Goal: Transaction & Acquisition: Register for event/course

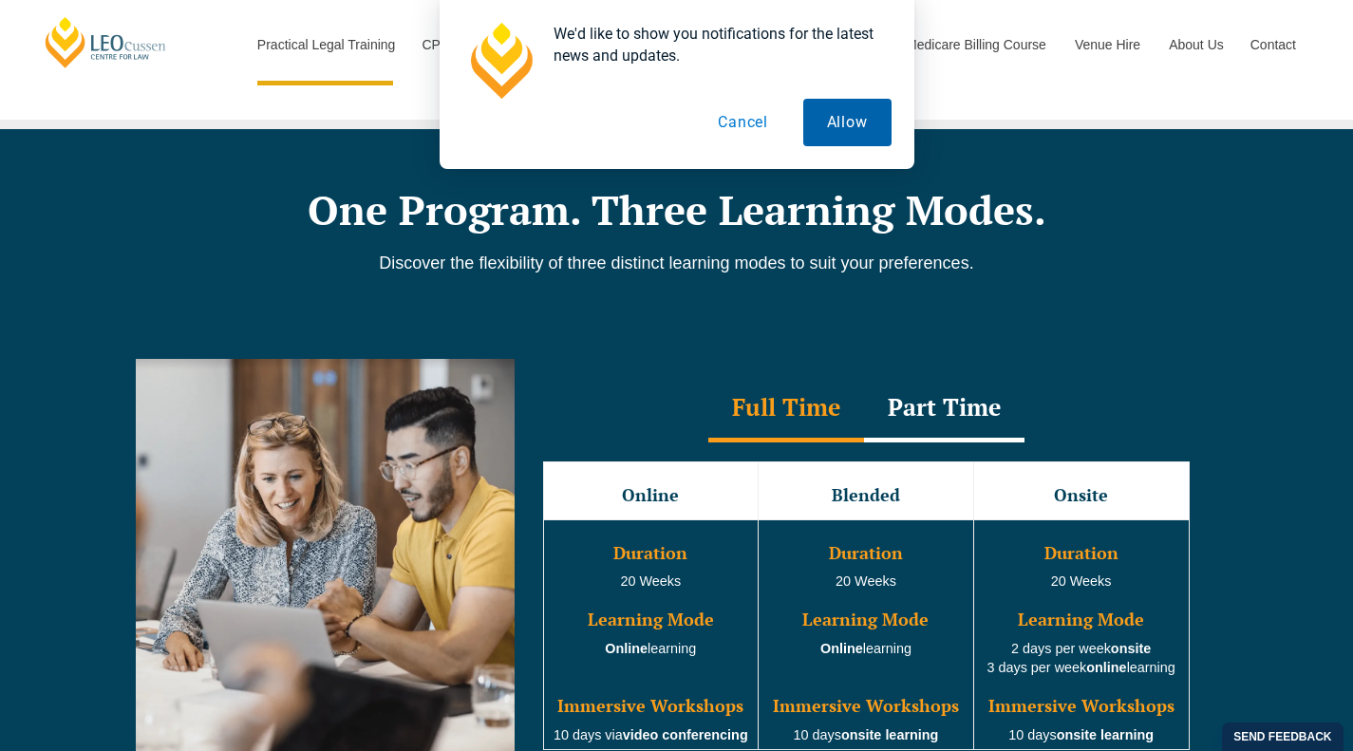
click at [839, 122] on button "Allow" at bounding box center [847, 122] width 88 height 47
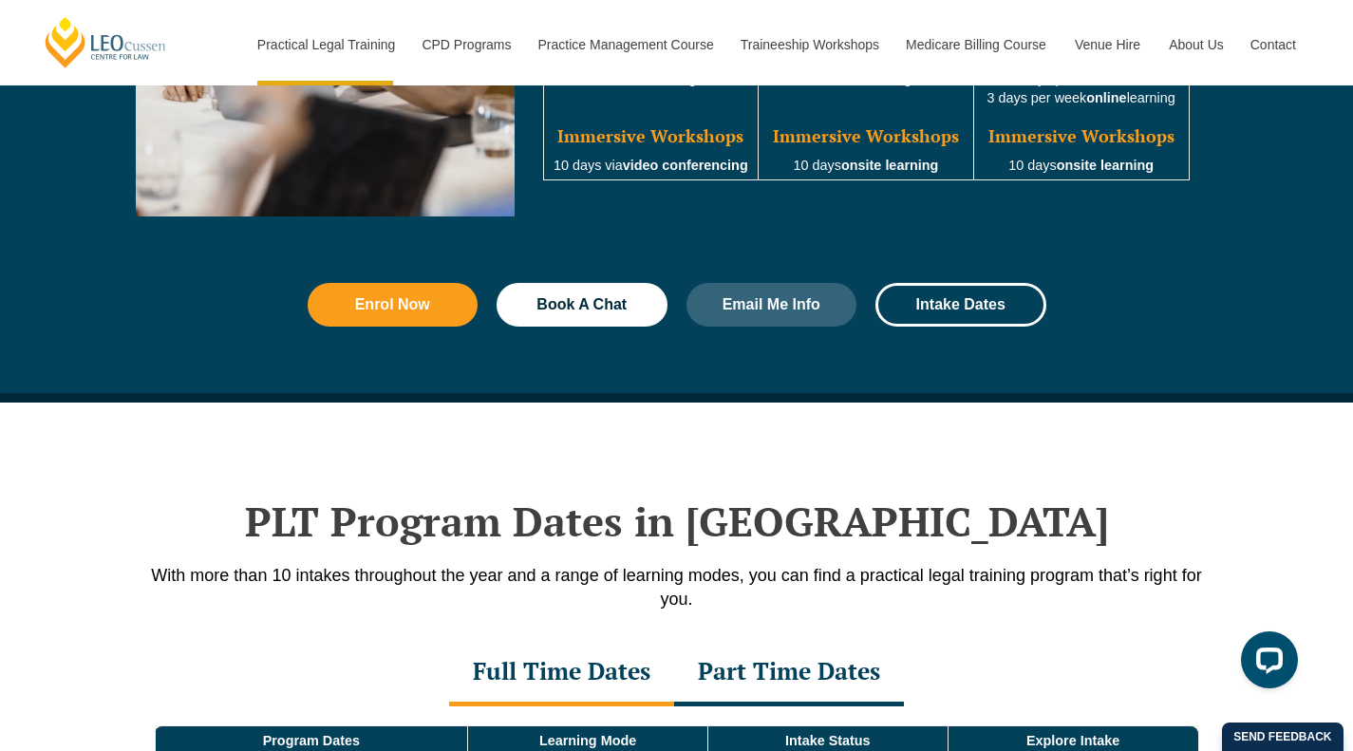
scroll to position [2418, 0]
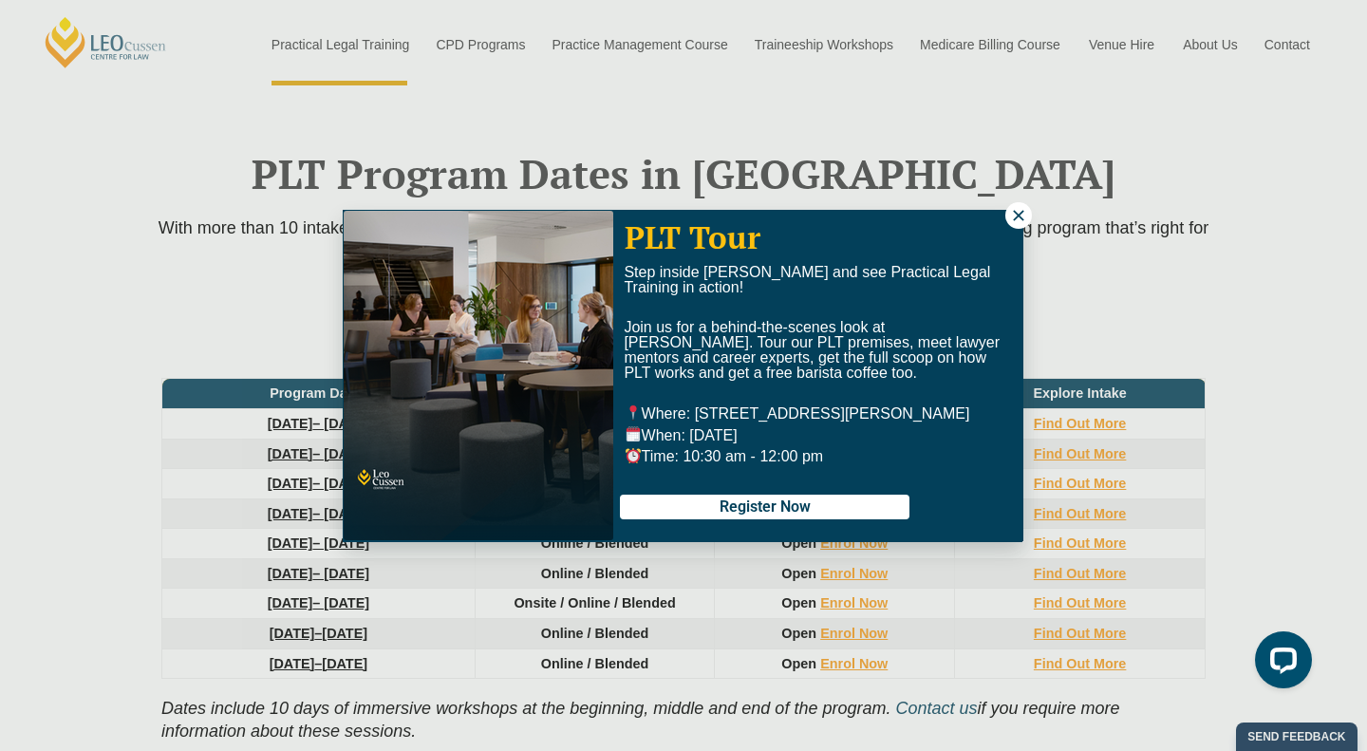
click at [1016, 210] on icon at bounding box center [1018, 215] width 17 height 17
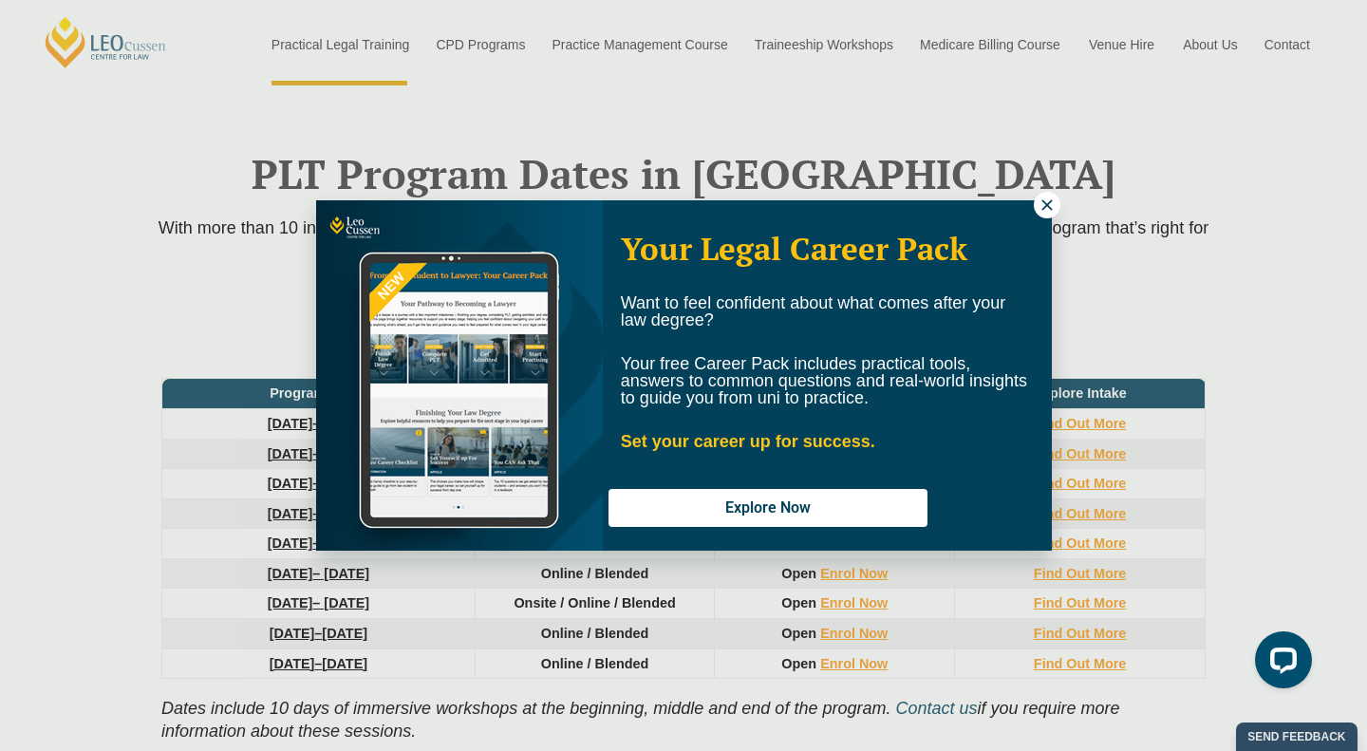
click at [1042, 202] on icon at bounding box center [1047, 205] width 17 height 17
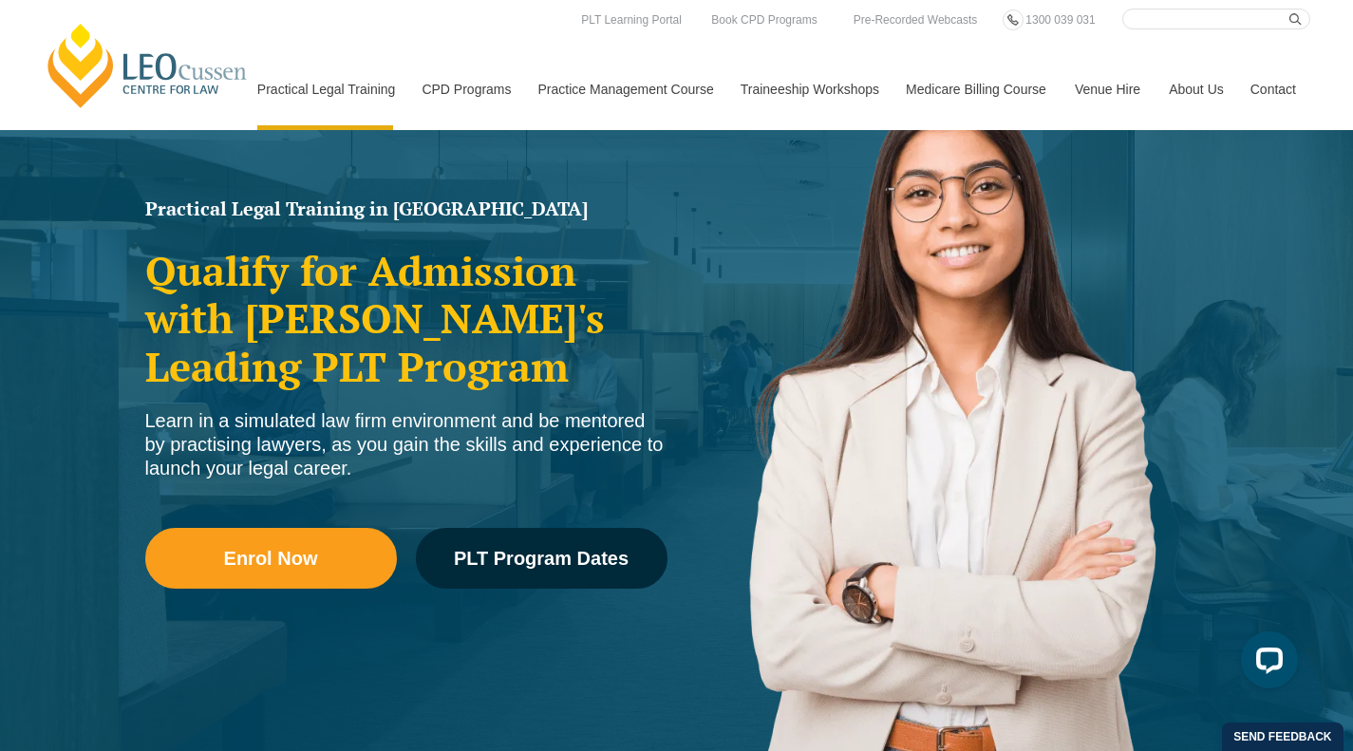
scroll to position [0, 0]
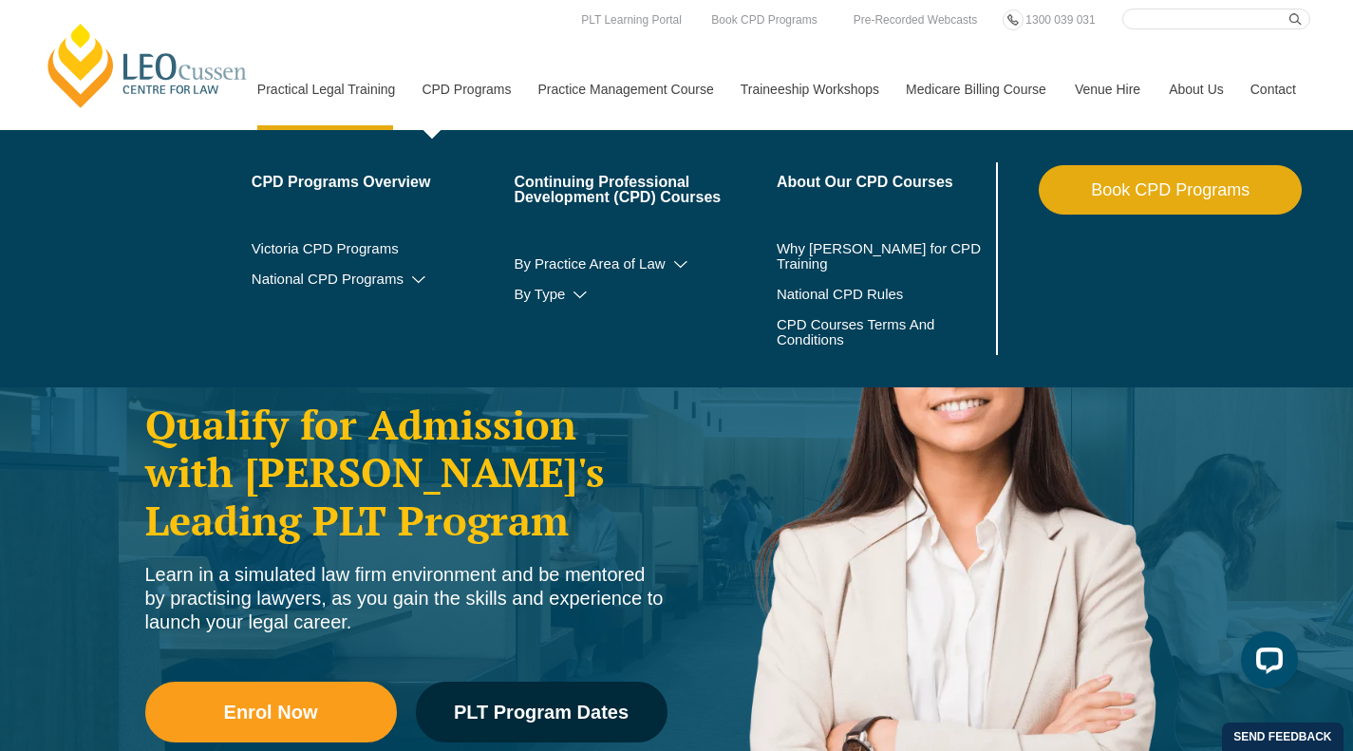
click at [442, 76] on link "CPD Programs" at bounding box center [465, 89] width 116 height 82
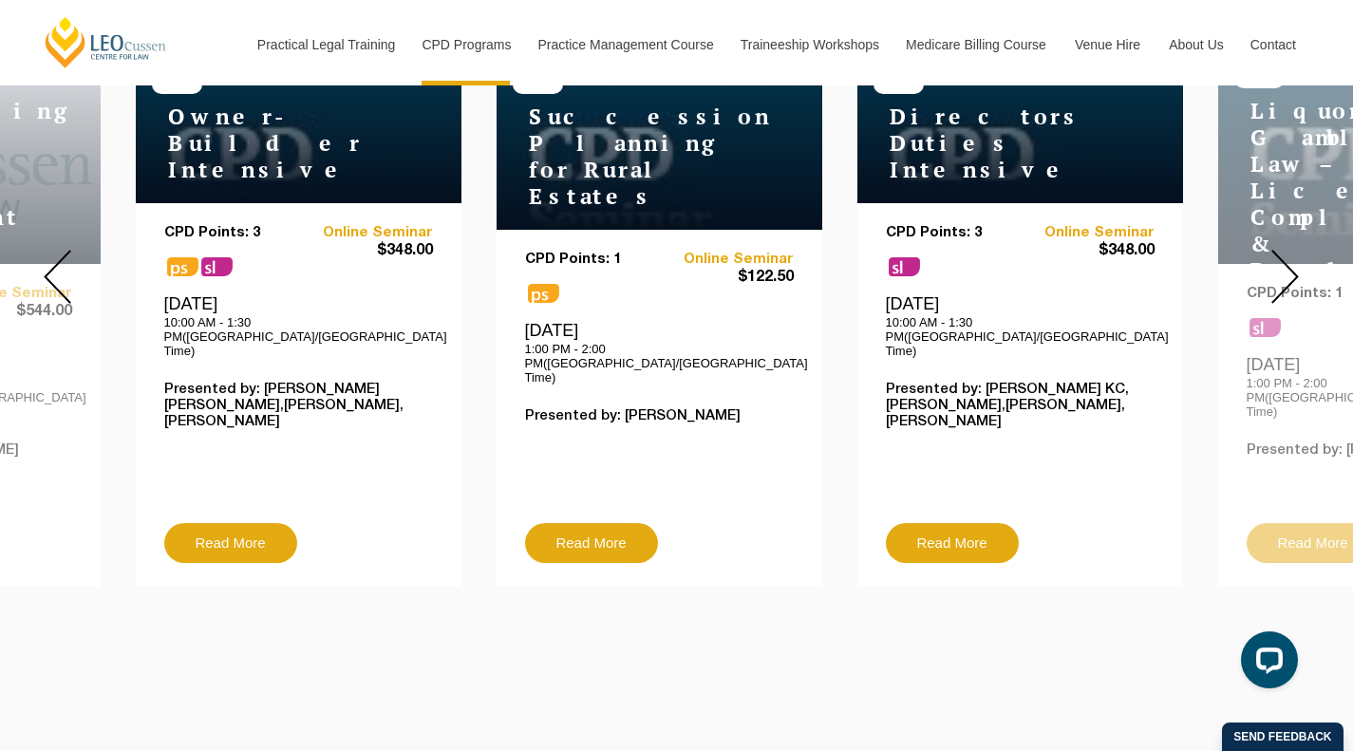
scroll to position [792, 0]
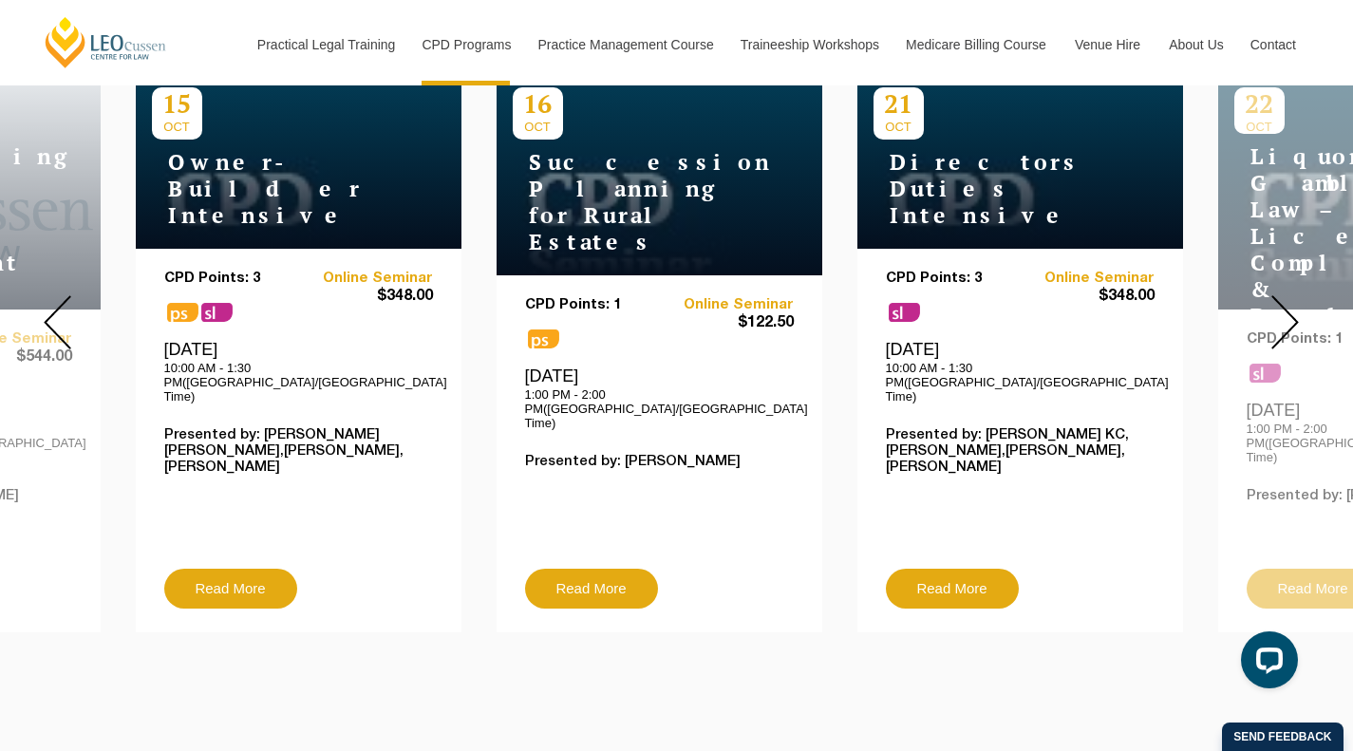
click at [1283, 305] on img at bounding box center [1285, 322] width 28 height 54
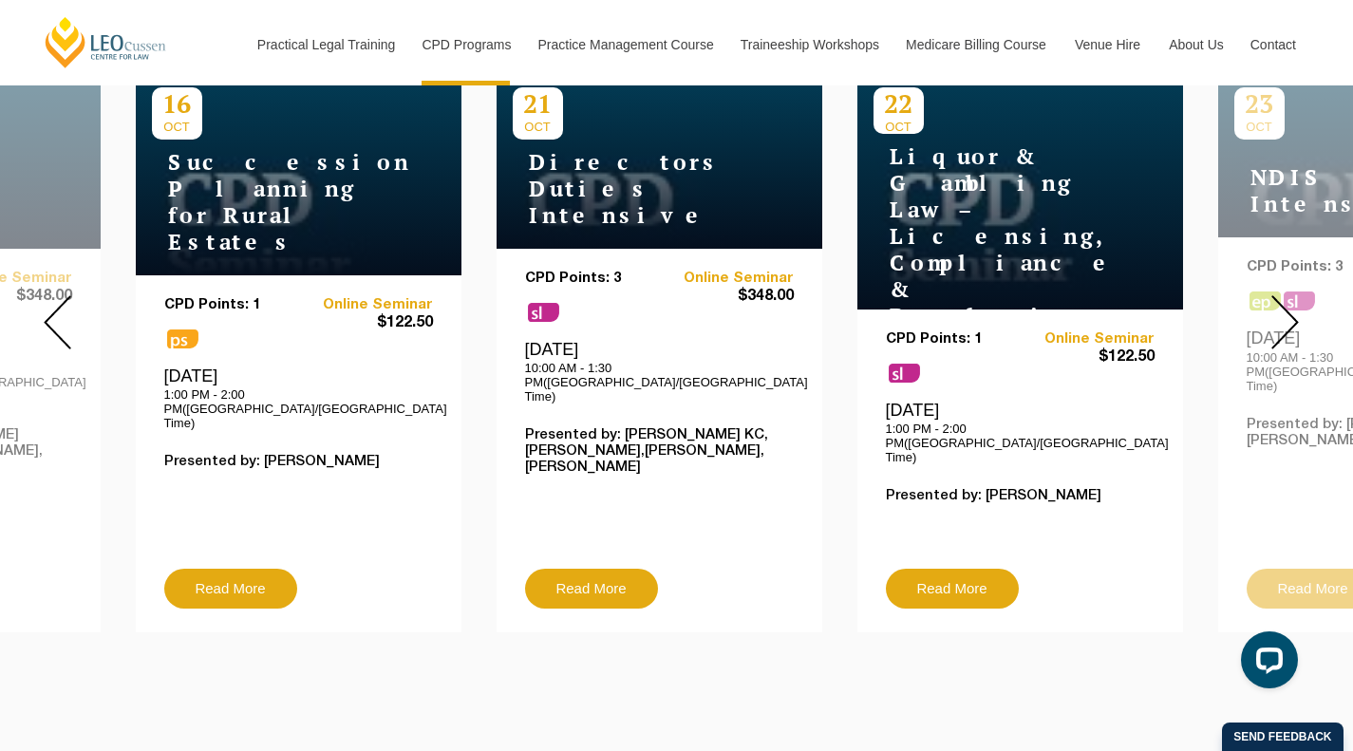
click at [1286, 304] on img at bounding box center [1285, 322] width 28 height 54
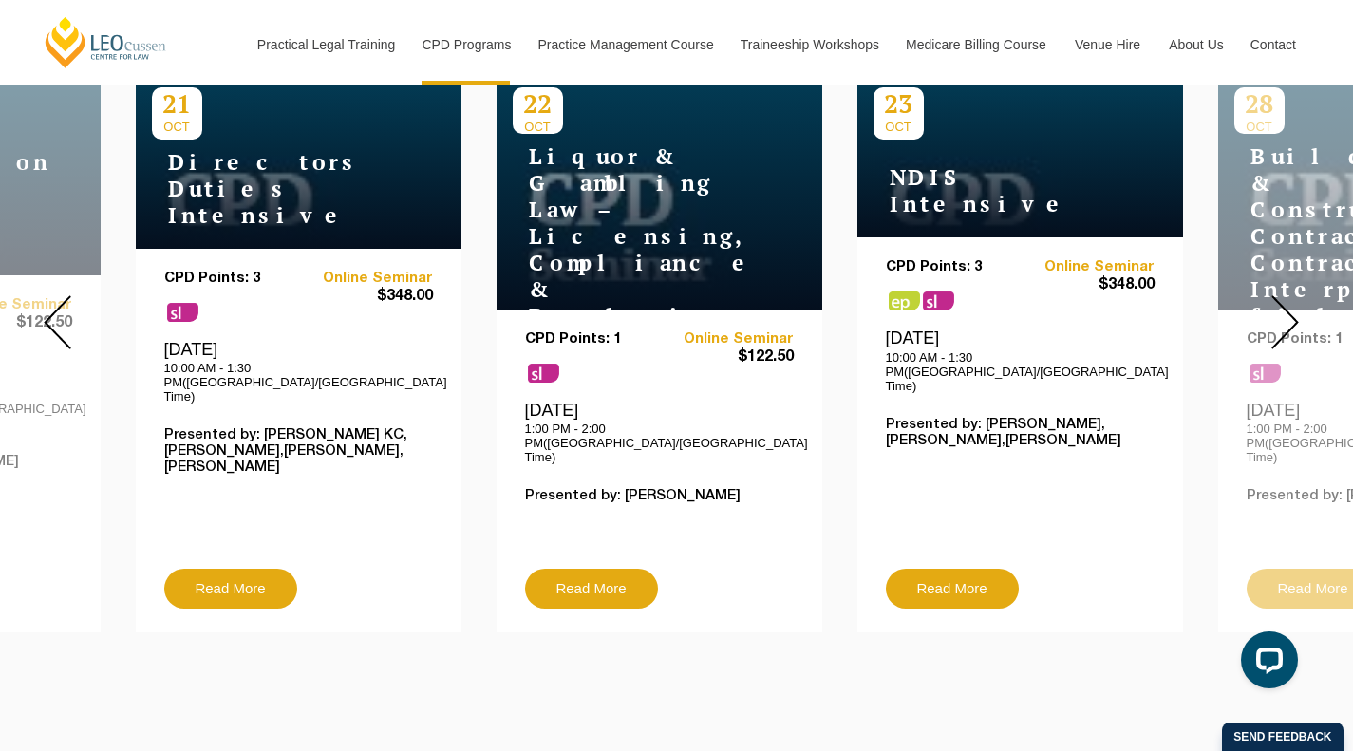
click at [1286, 304] on img at bounding box center [1285, 322] width 28 height 54
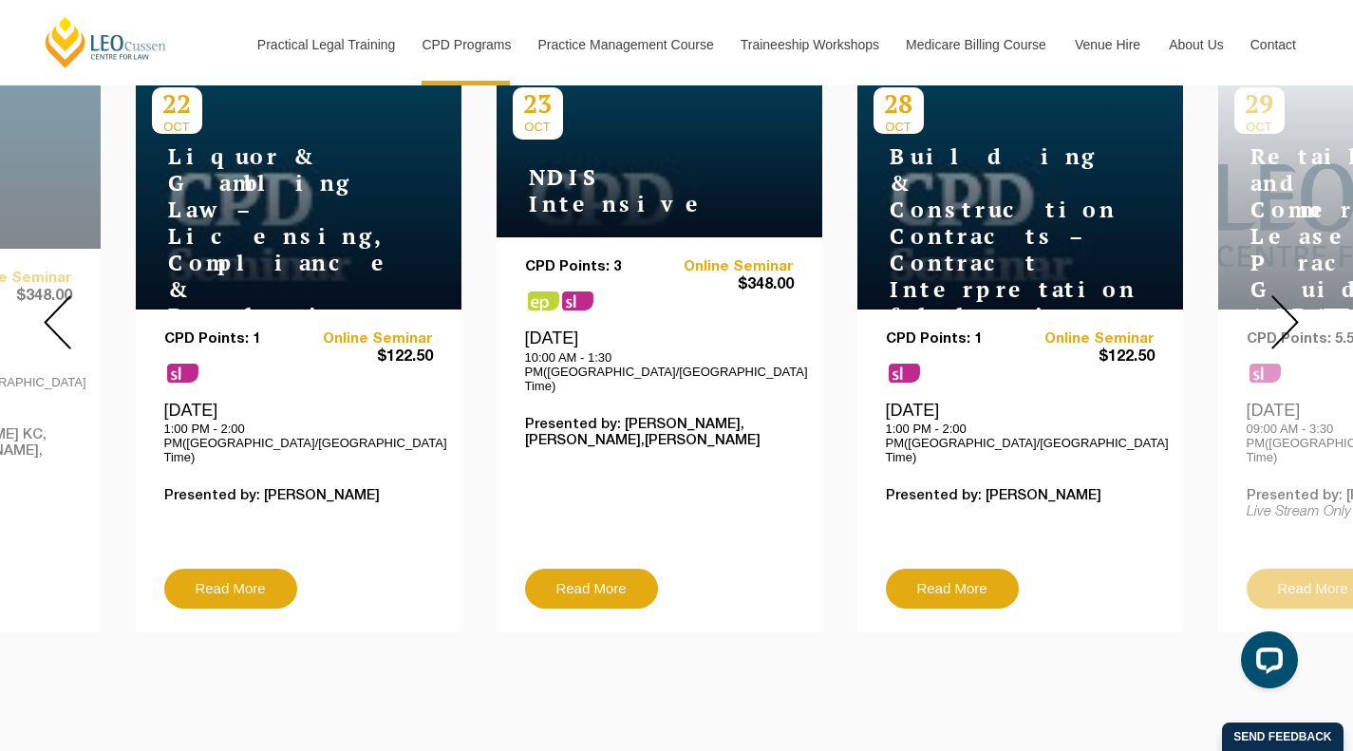
click at [1286, 304] on img at bounding box center [1285, 322] width 28 height 54
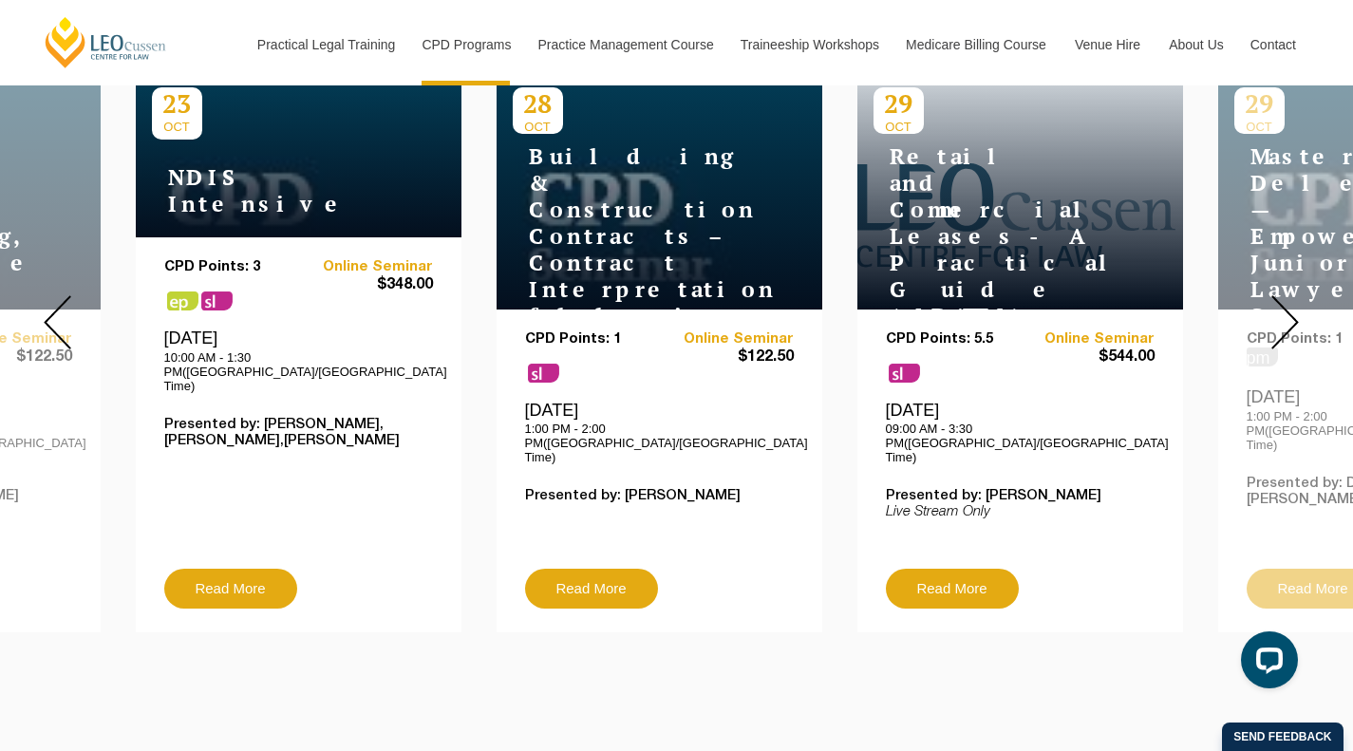
click at [1286, 304] on img at bounding box center [1285, 322] width 28 height 54
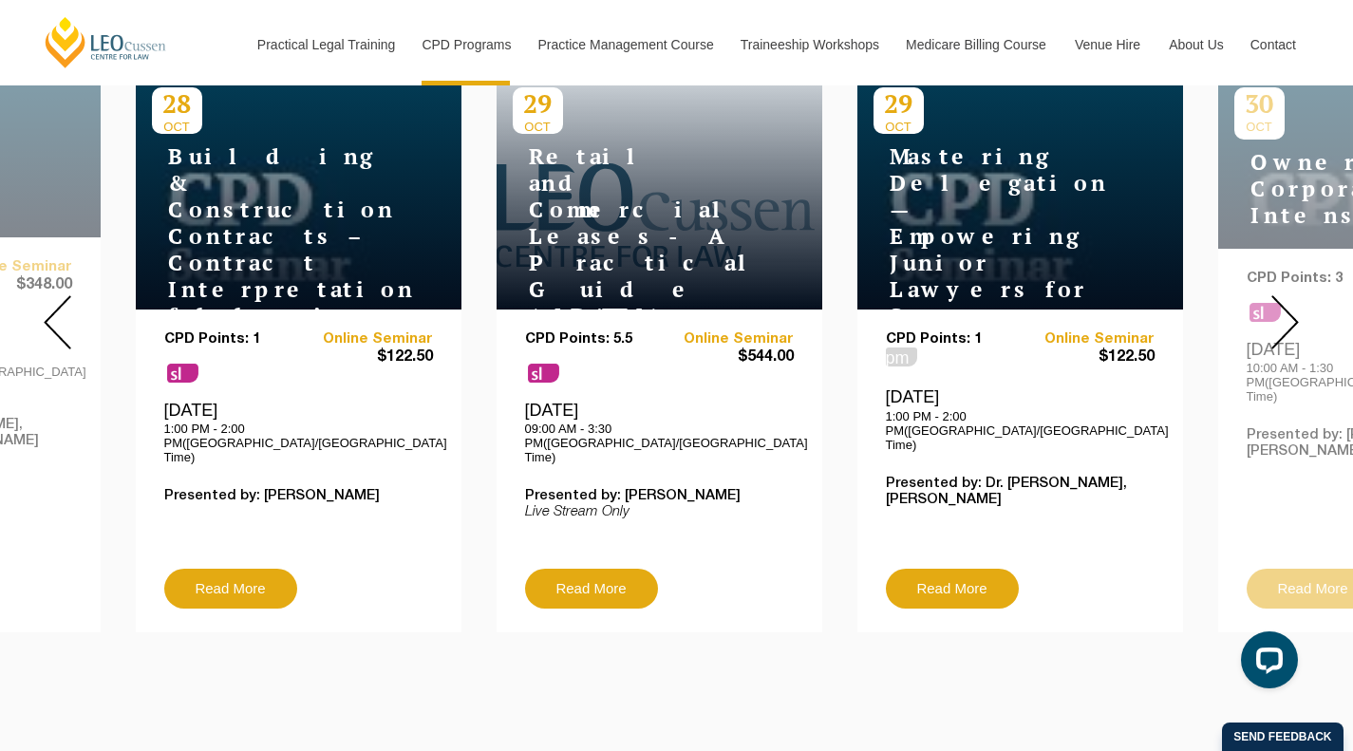
click at [1286, 304] on img at bounding box center [1285, 322] width 28 height 54
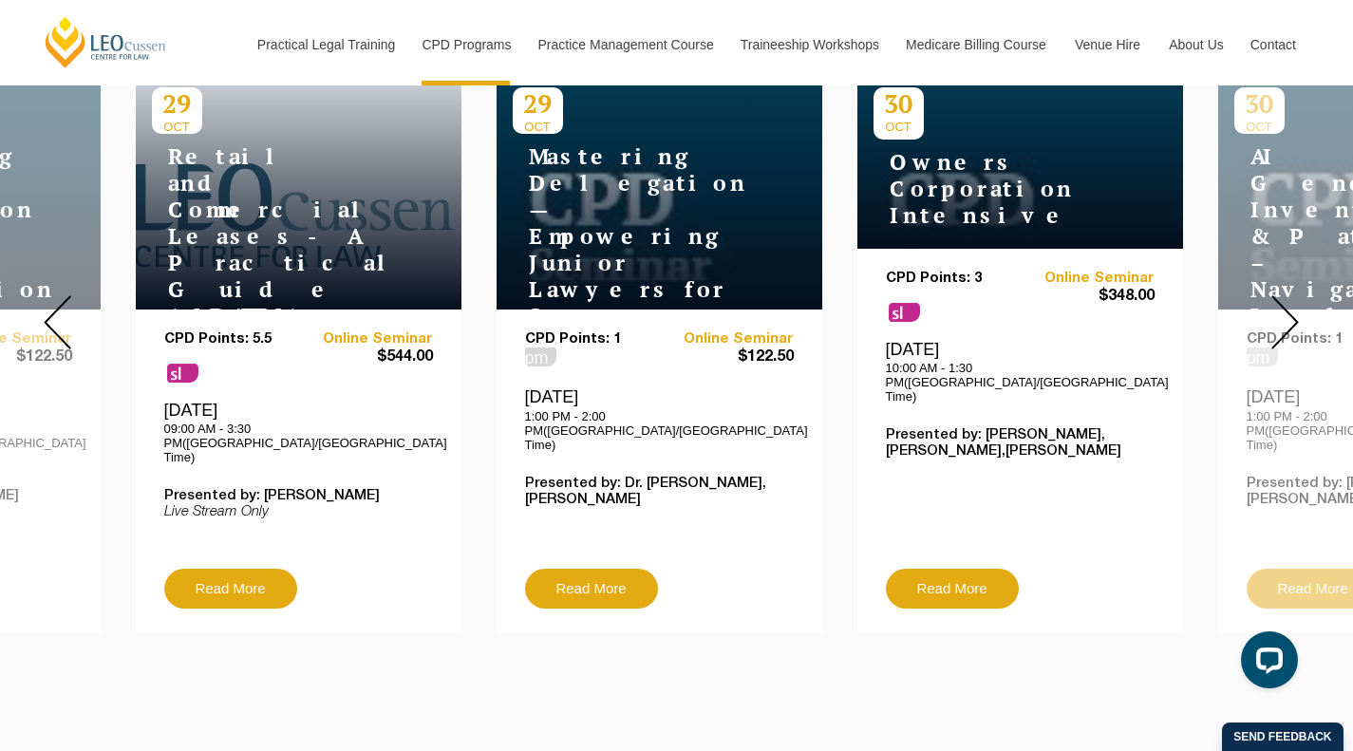
click at [1286, 304] on img at bounding box center [1285, 322] width 28 height 54
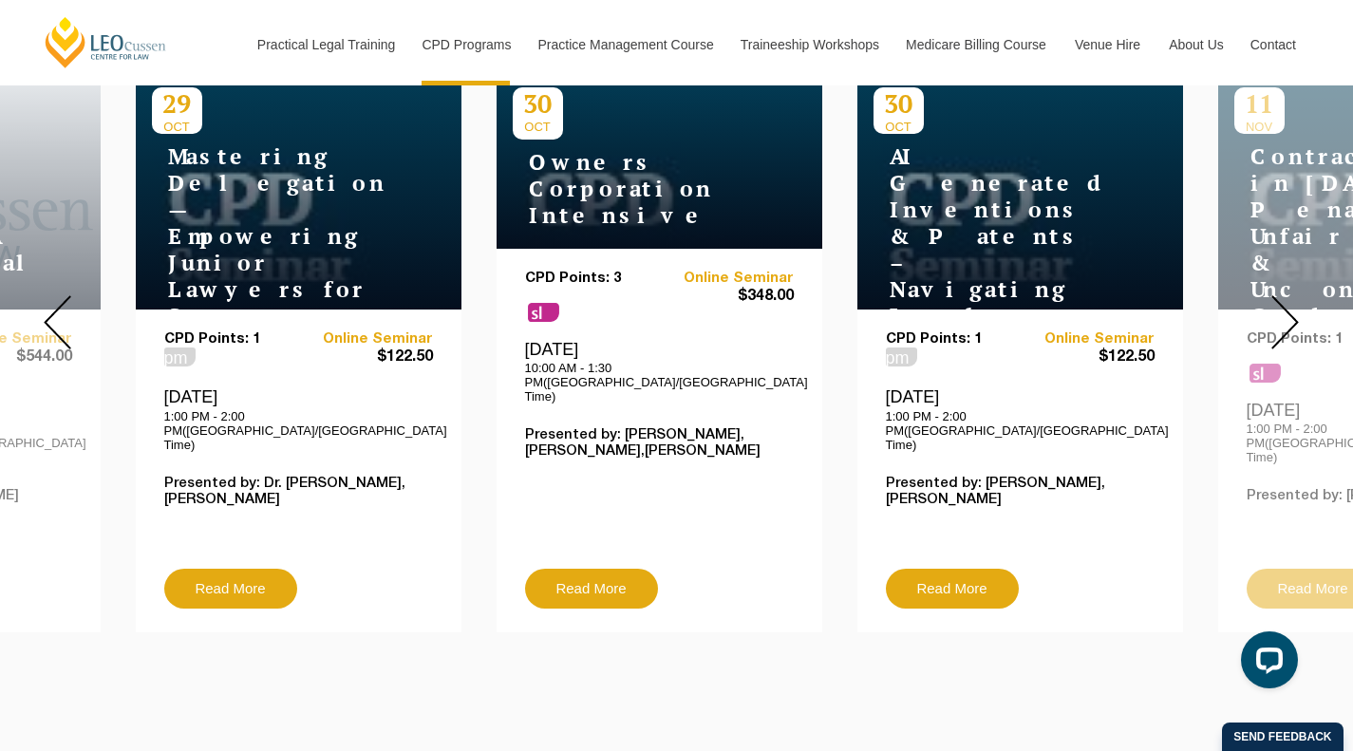
click at [1286, 304] on img at bounding box center [1285, 322] width 28 height 54
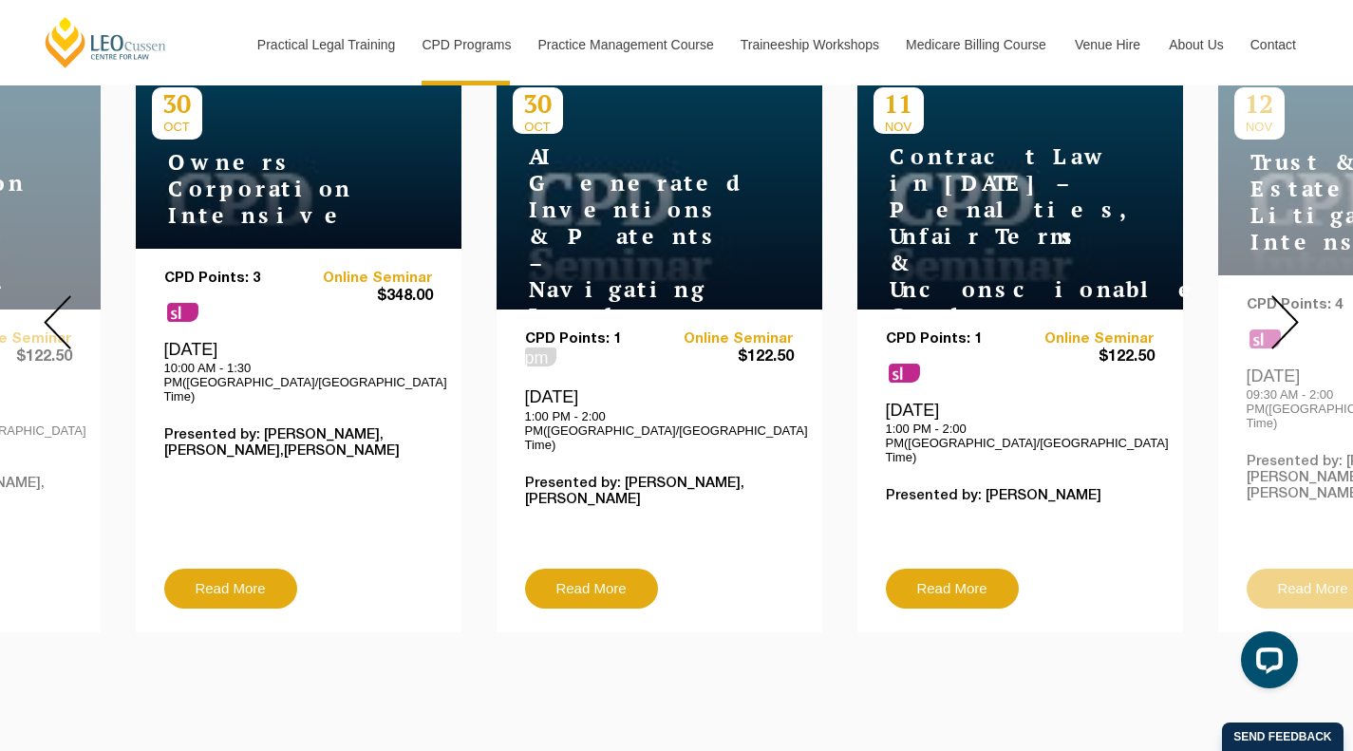
click at [1286, 304] on img at bounding box center [1285, 322] width 28 height 54
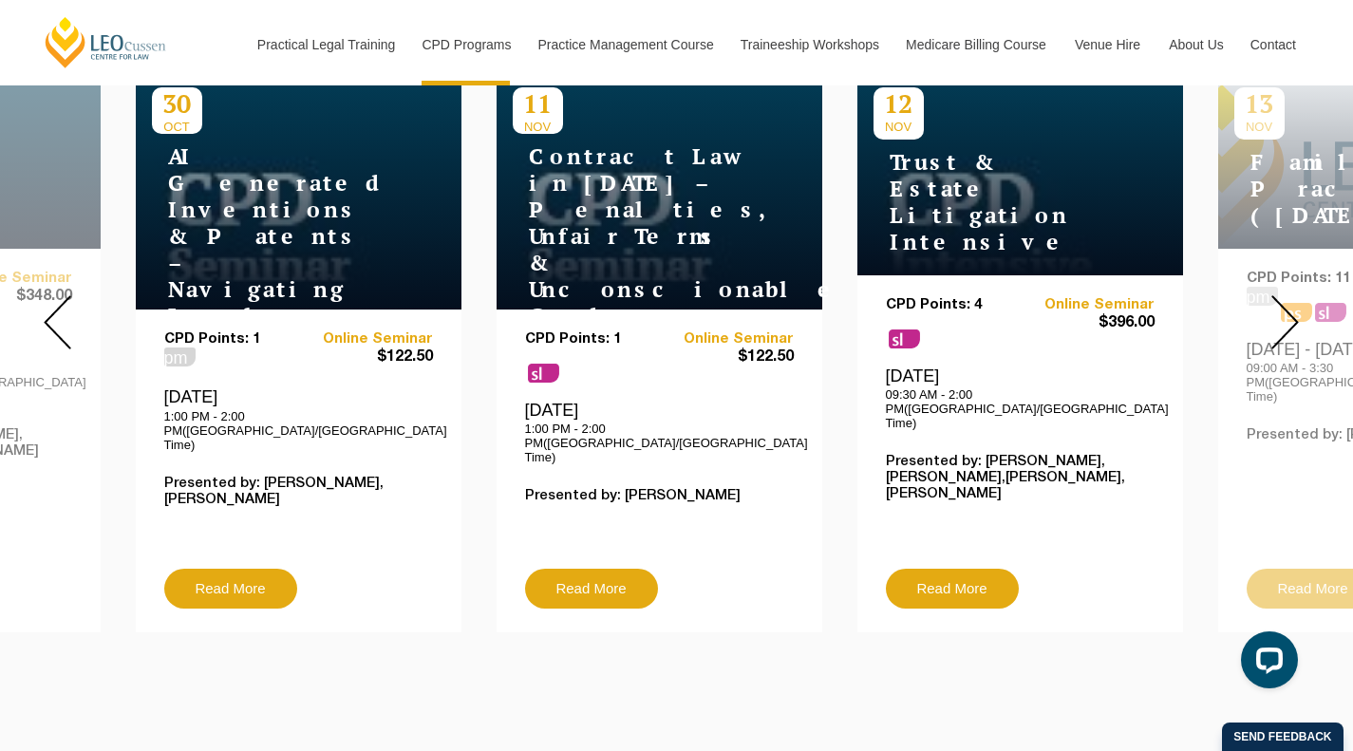
click at [1286, 304] on img at bounding box center [1285, 322] width 28 height 54
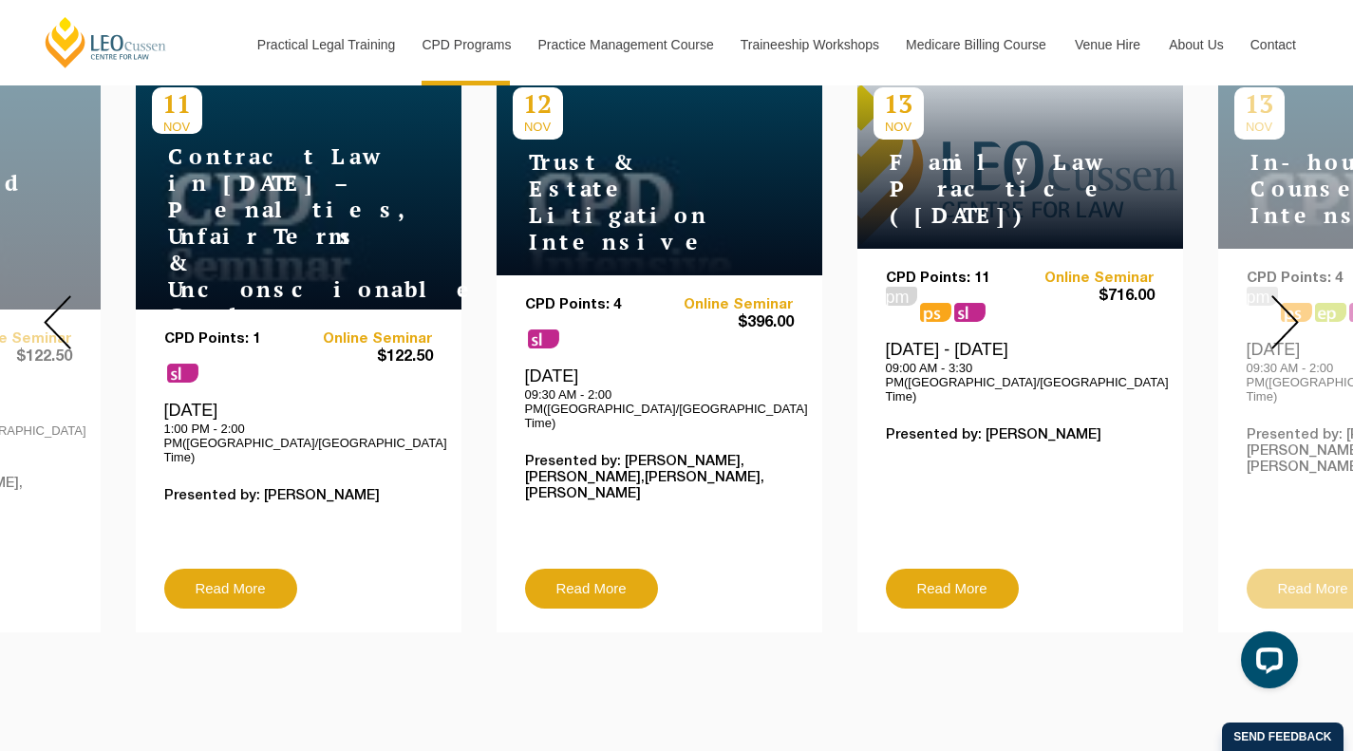
click at [1286, 304] on img at bounding box center [1285, 322] width 28 height 54
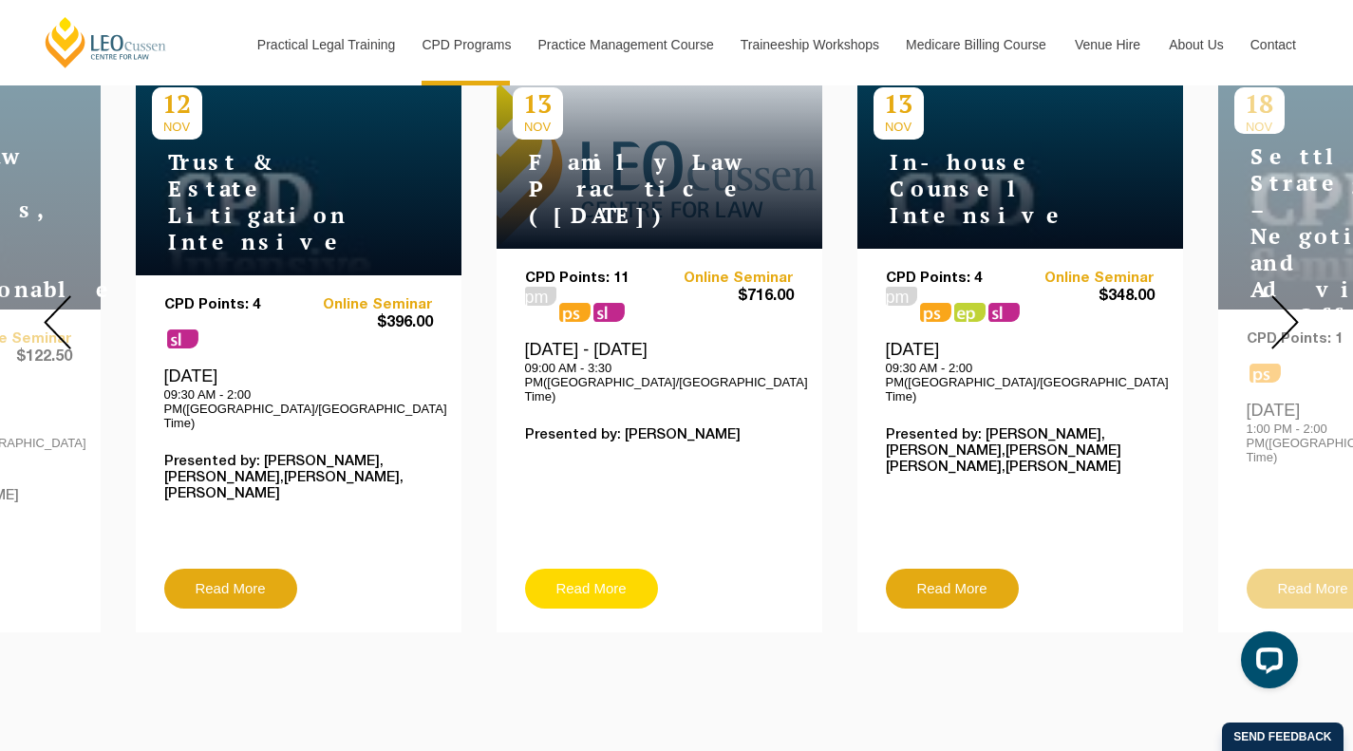
click at [573, 569] on link "Read More" at bounding box center [591, 589] width 133 height 40
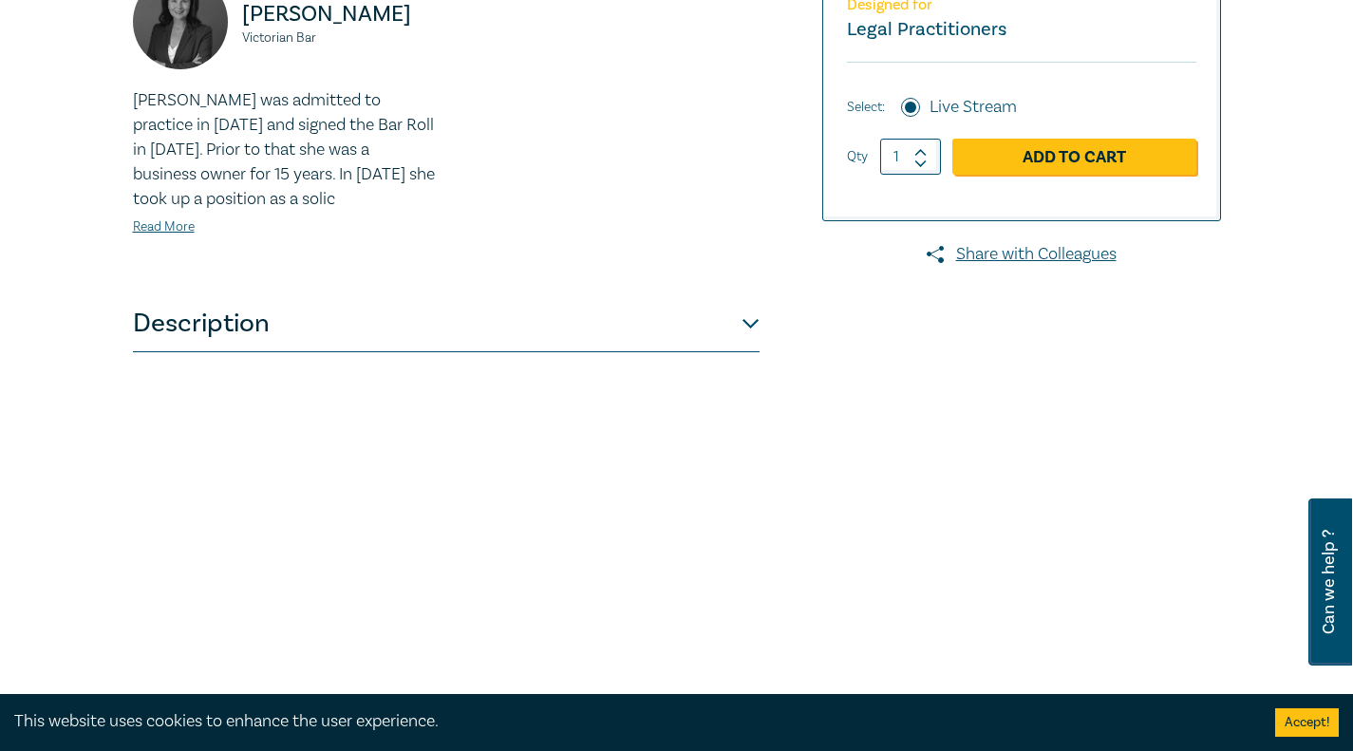
scroll to position [601, 0]
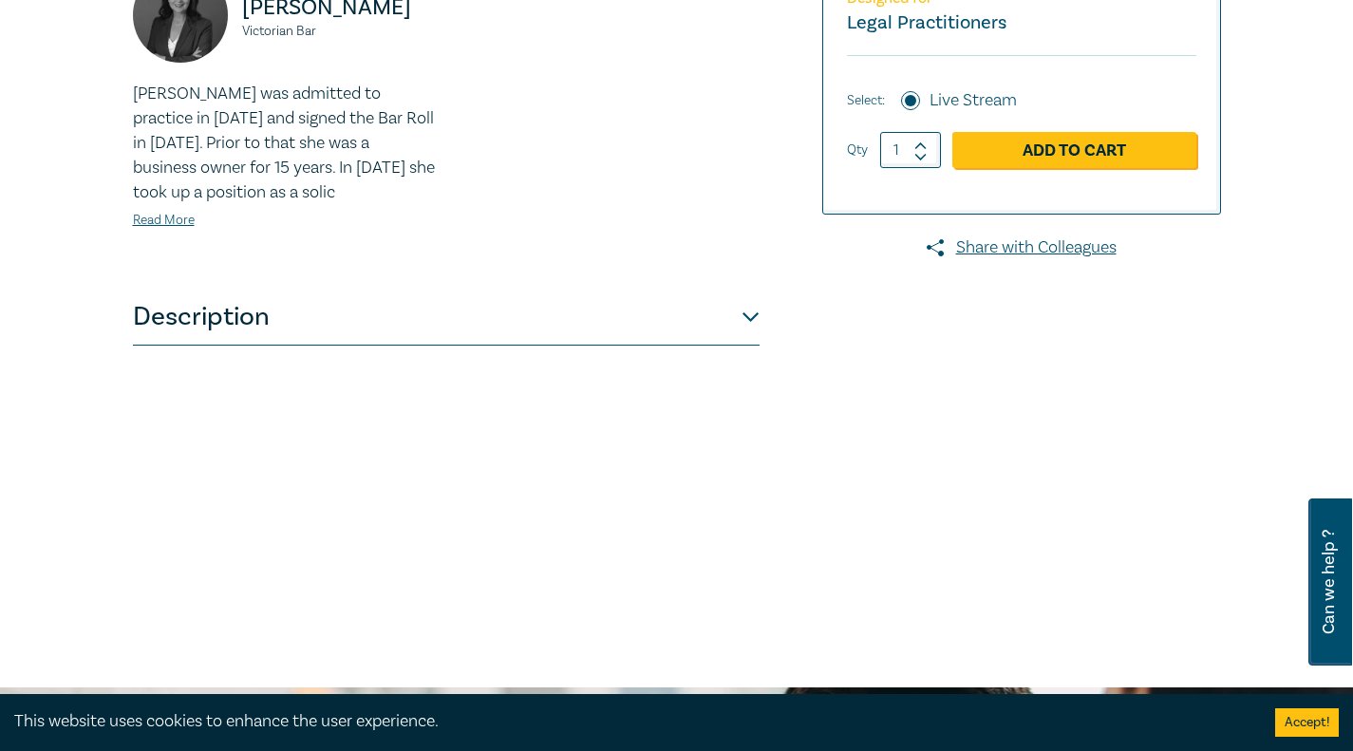
click at [746, 346] on button "Description" at bounding box center [446, 317] width 627 height 57
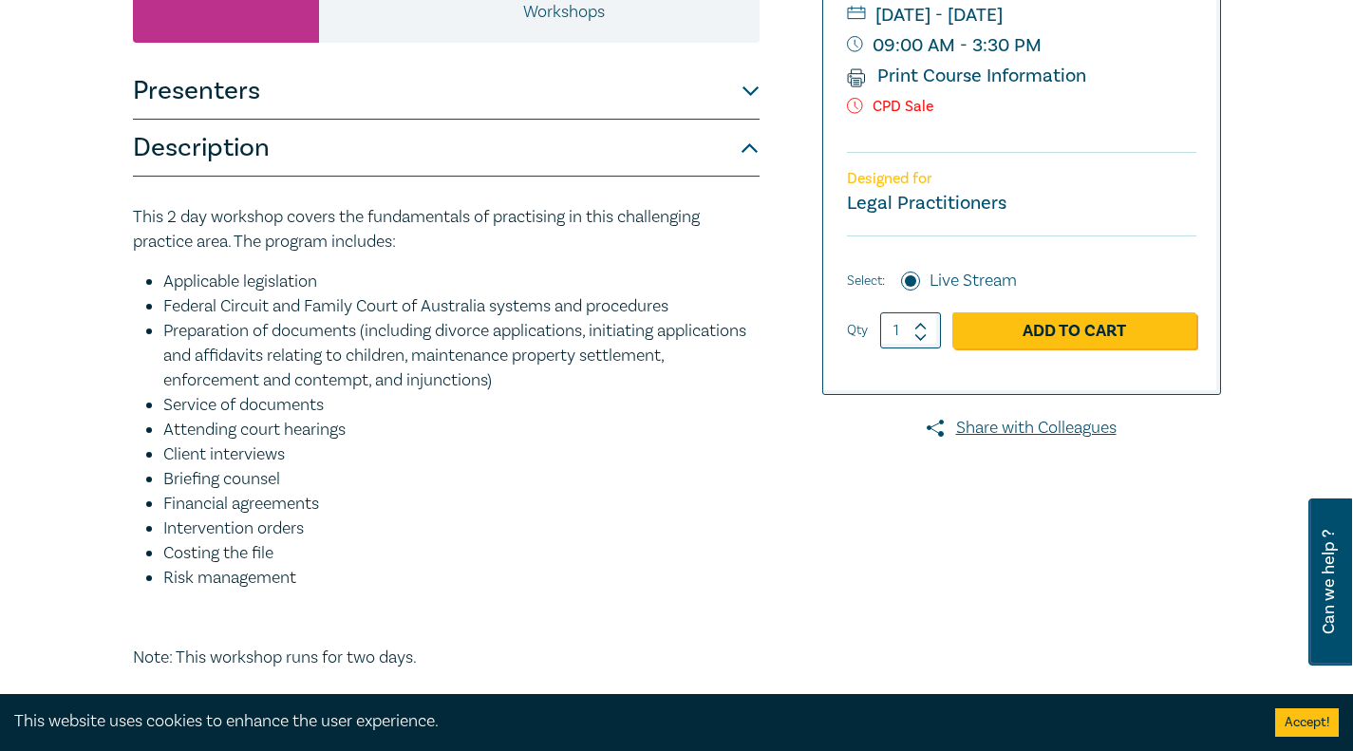
scroll to position [0, 0]
